Goal: Information Seeking & Learning: Learn about a topic

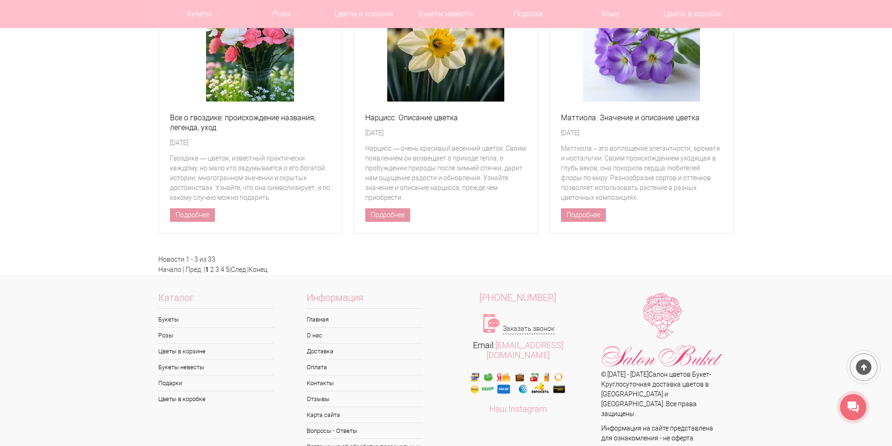
scroll to position [4466, 0]
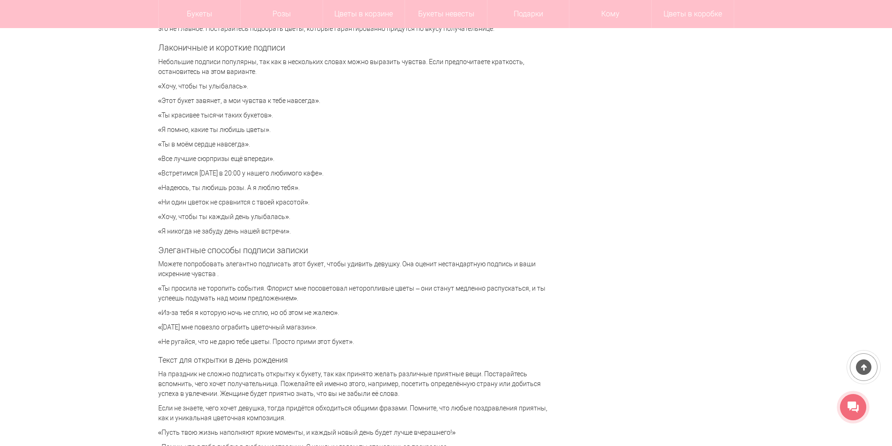
scroll to position [2153, 0]
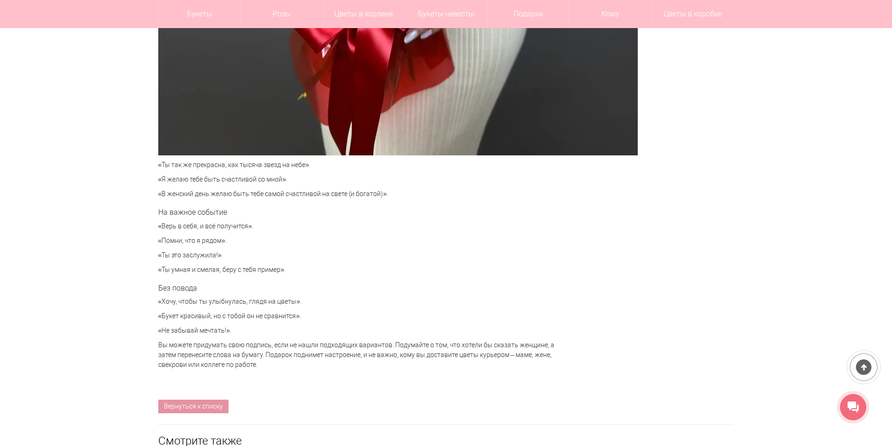
scroll to position [3932, 0]
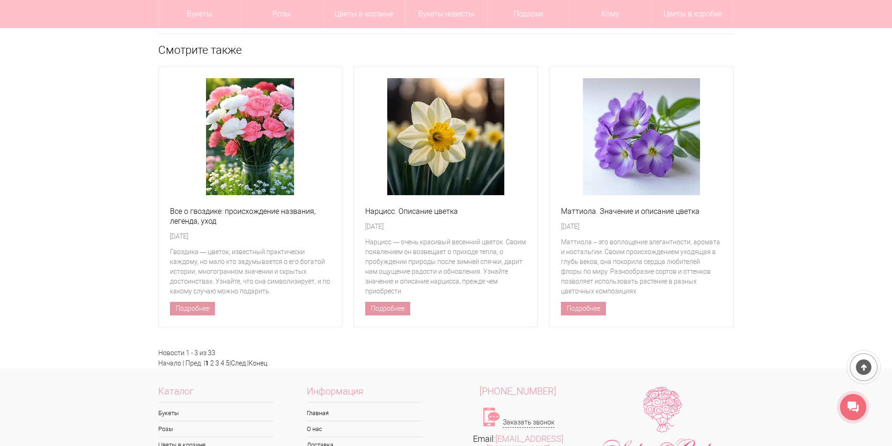
scroll to position [4466, 0]
